Goal: Task Accomplishment & Management: Manage account settings

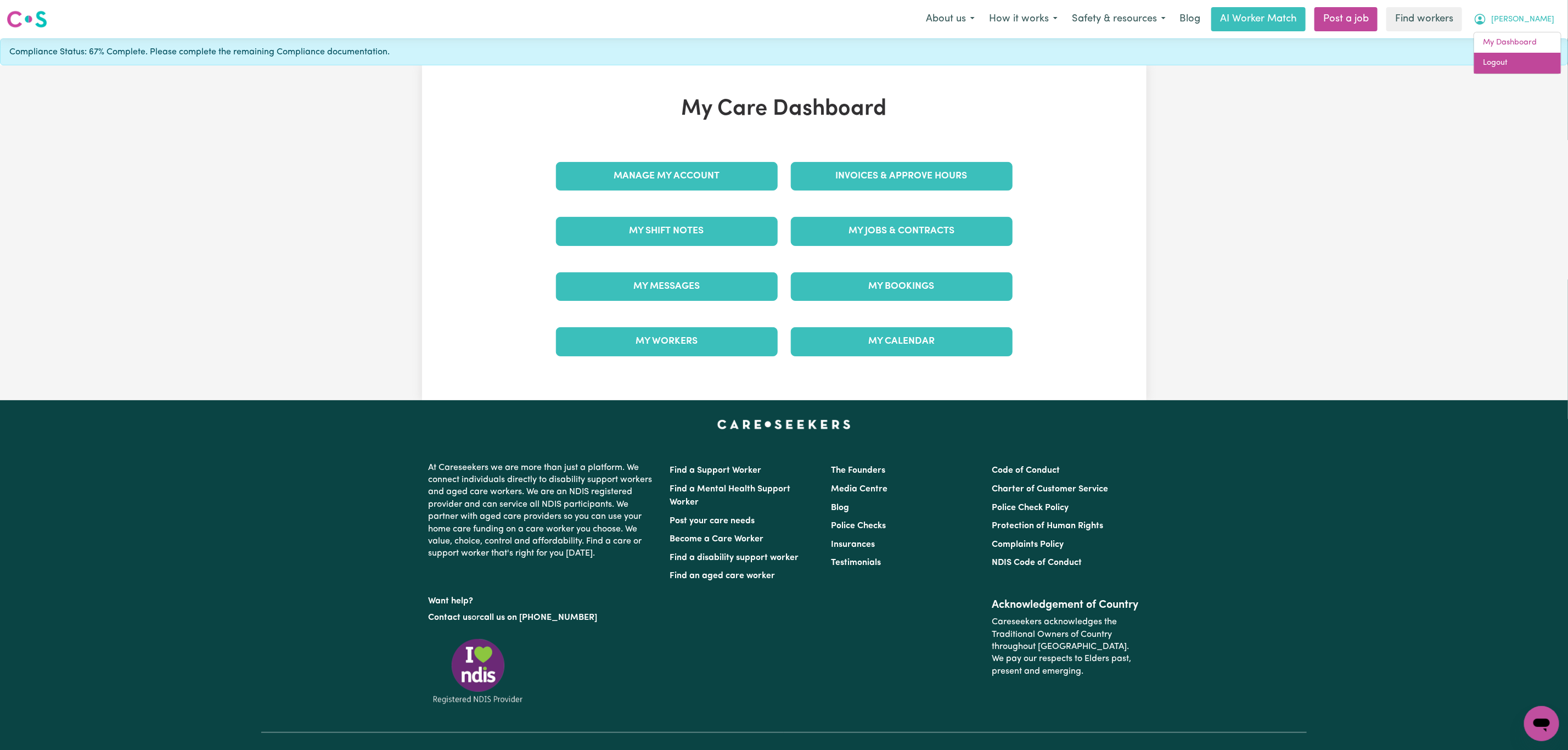
click at [1525, 64] on link "Logout" at bounding box center [1517, 63] width 87 height 21
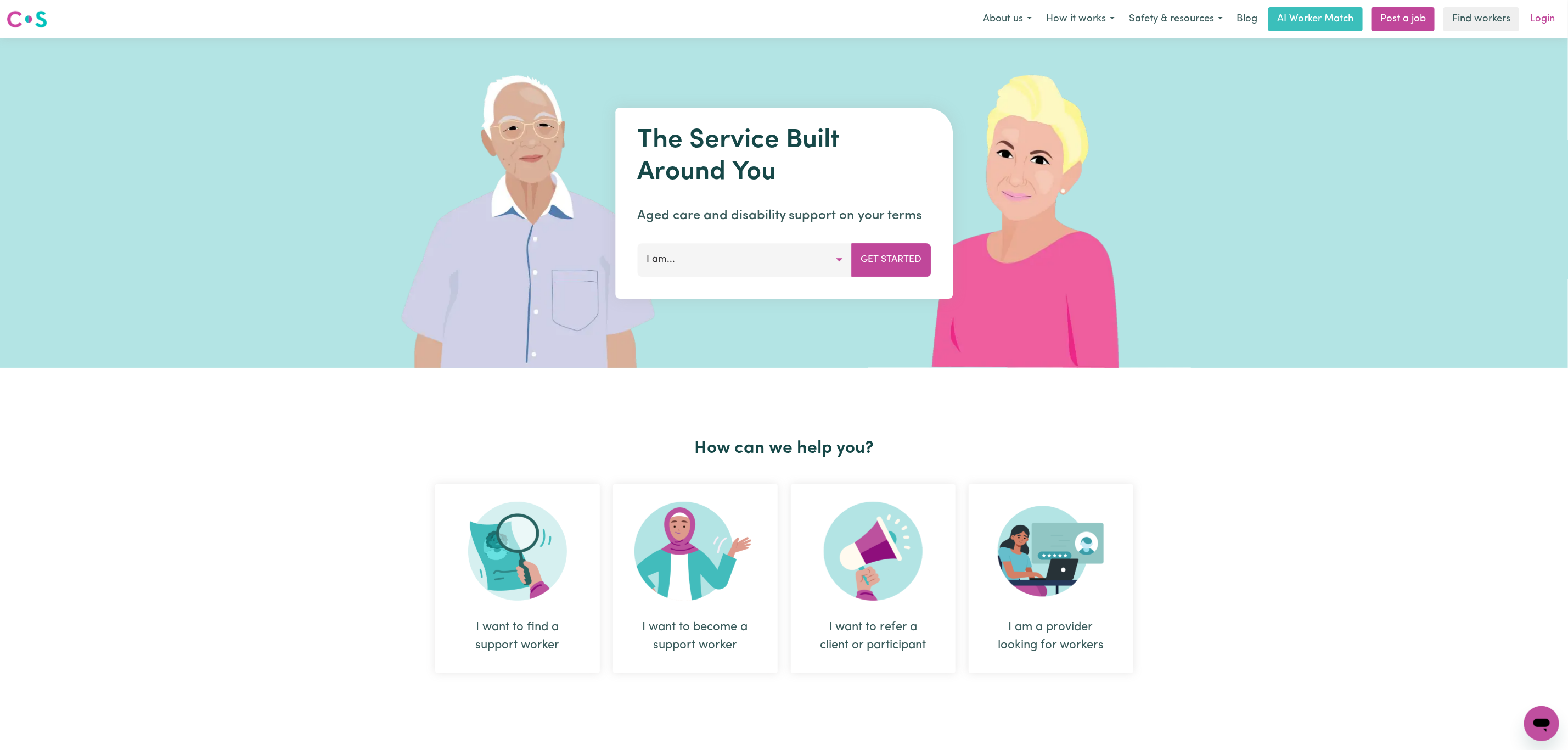
click at [1547, 18] on link "Login" at bounding box center [1542, 19] width 38 height 24
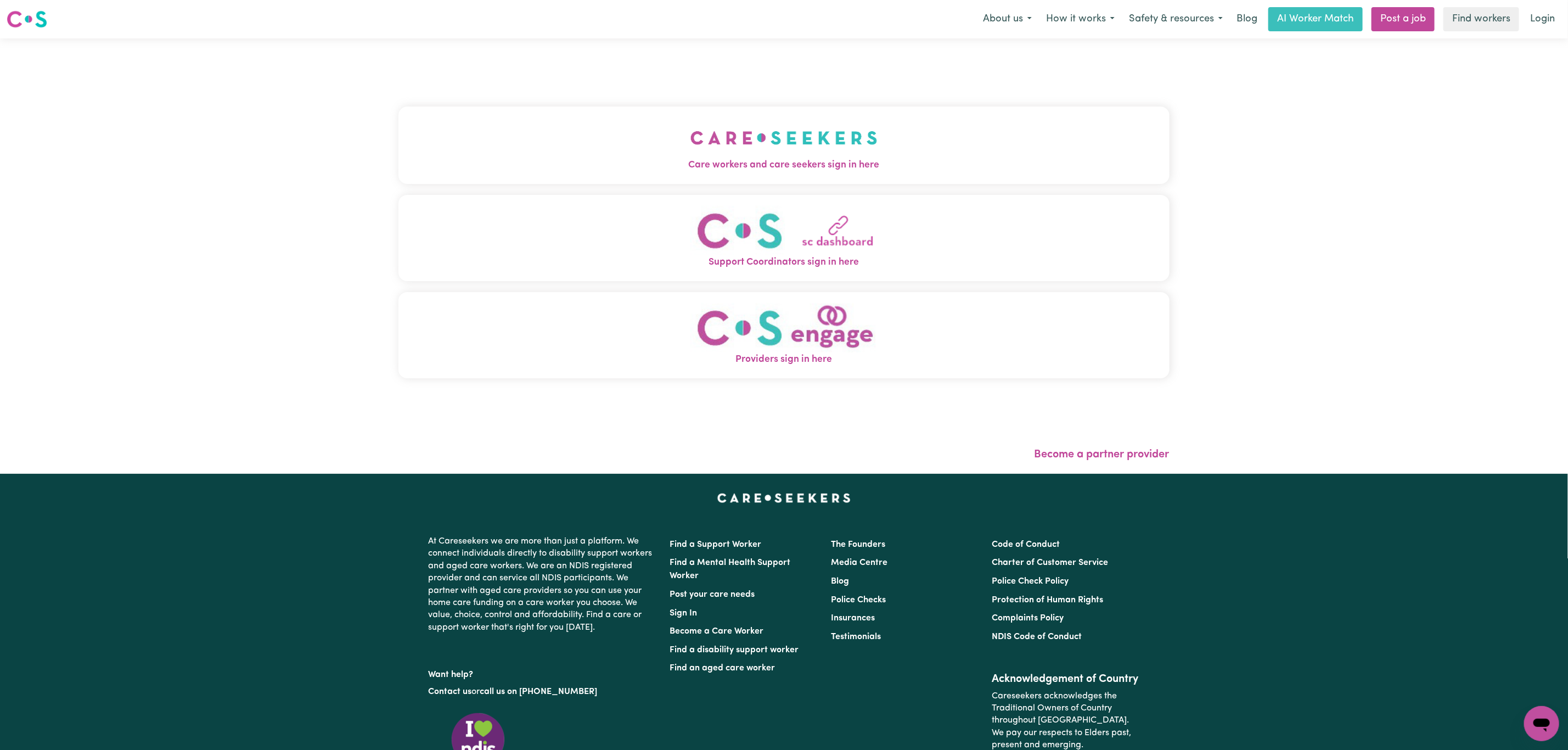
click at [690, 152] on img "Care workers and care seekers sign in here" at bounding box center [784, 137] width 187 height 40
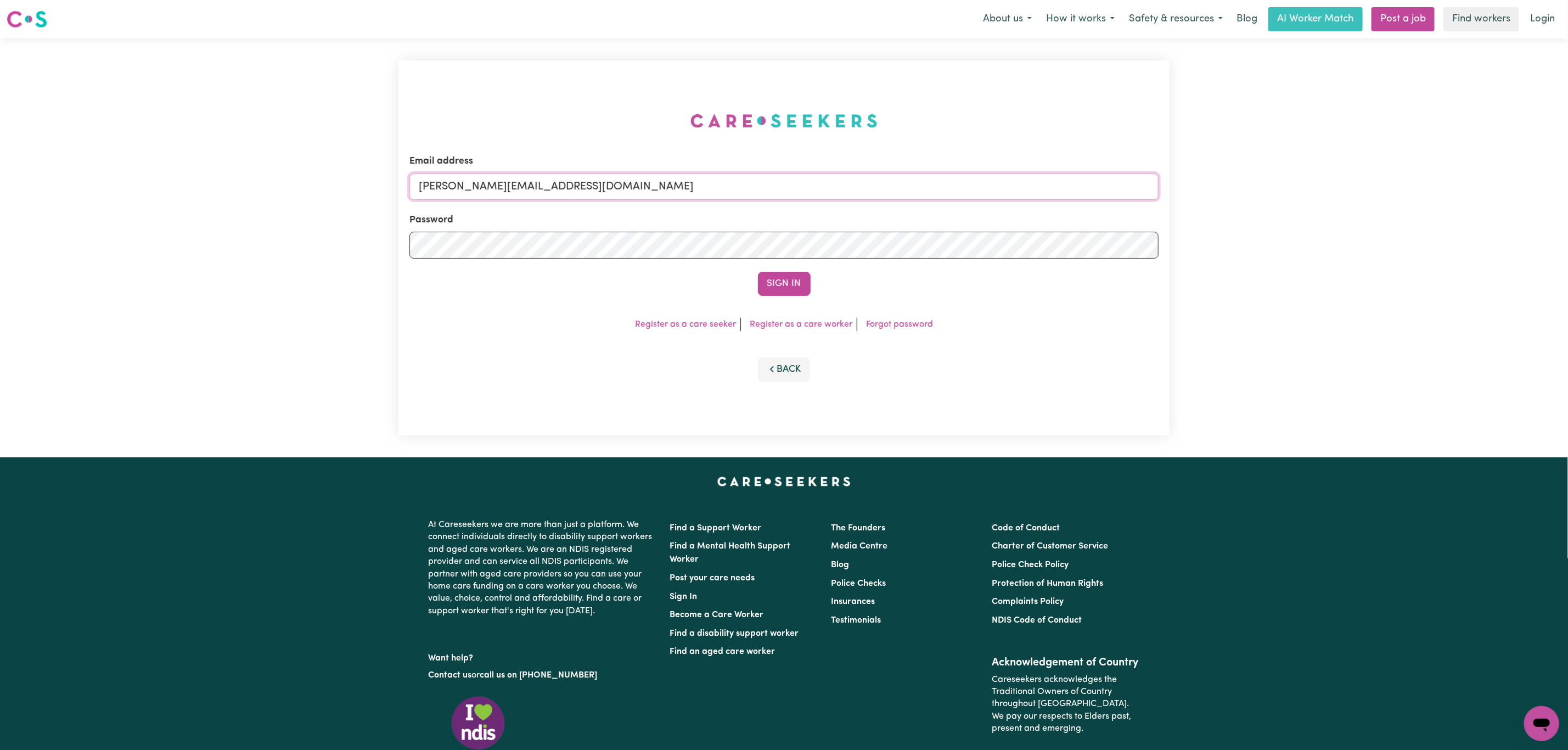
click at [566, 187] on input "[PERSON_NAME][EMAIL_ADDRESS][DOMAIN_NAME]" at bounding box center [784, 187] width 749 height 26
drag, startPoint x: 477, startPoint y: 196, endPoint x: 764, endPoint y: 190, distance: 287.1
click at [764, 190] on input "[EMAIL_ADDRESS][PERSON_NAME][DOMAIN_NAME]" at bounding box center [784, 187] width 749 height 26
type input "superuser~[EMAIL_ADDRESS][DOMAIN_NAME]"
click at [758, 272] on button "Sign In" at bounding box center [784, 284] width 53 height 24
